Goal: Task Accomplishment & Management: Manage account settings

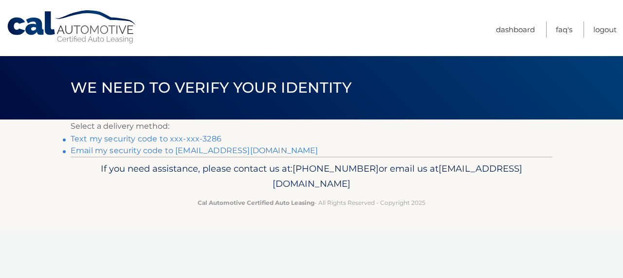
click at [207, 137] on link "Text my security code to xxx-xxx-3286" at bounding box center [146, 138] width 151 height 9
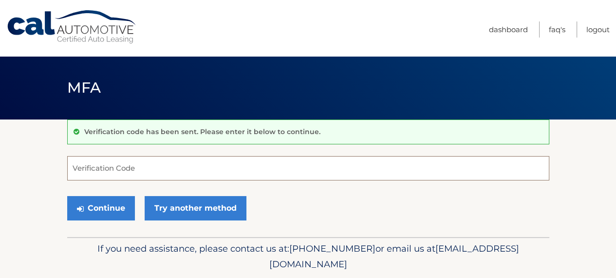
click at [90, 168] on input "Verification Code" at bounding box center [308, 168] width 482 height 24
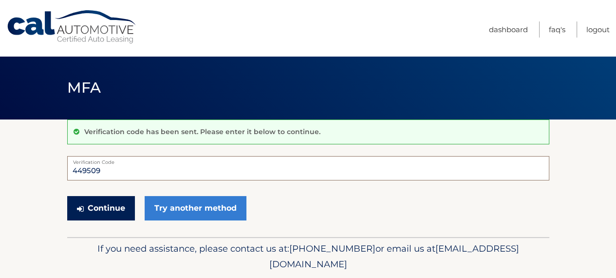
type input "449509"
click at [102, 204] on button "Continue" at bounding box center [101, 208] width 68 height 24
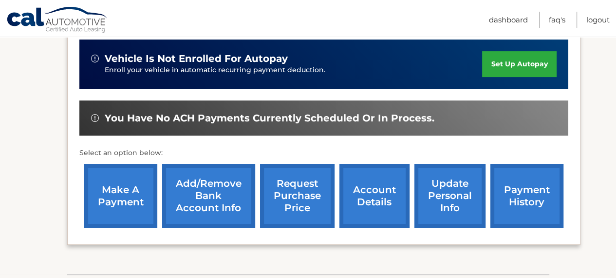
scroll to position [243, 0]
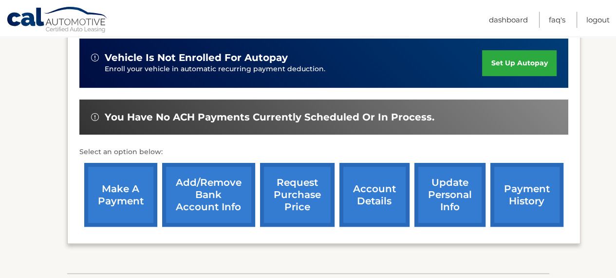
click at [377, 193] on link "account details" at bounding box center [374, 195] width 70 height 64
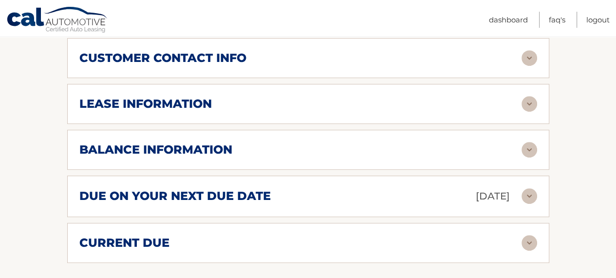
scroll to position [536, 0]
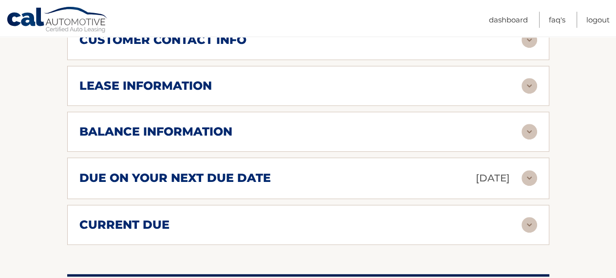
click at [530, 177] on img at bounding box center [530, 178] width 16 height 16
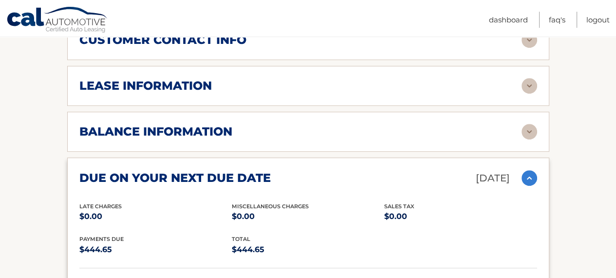
click at [558, 171] on section "Account Details | #44455886297 Back to Dashboard Manage Your Lease lease accoun…" at bounding box center [308, 66] width 616 height 965
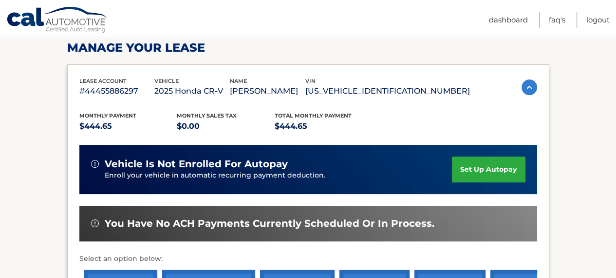
scroll to position [0, 0]
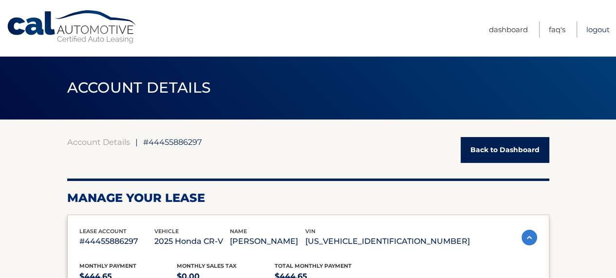
click at [598, 27] on link "Logout" at bounding box center [597, 29] width 23 height 16
